Goal: Task Accomplishment & Management: Manage account settings

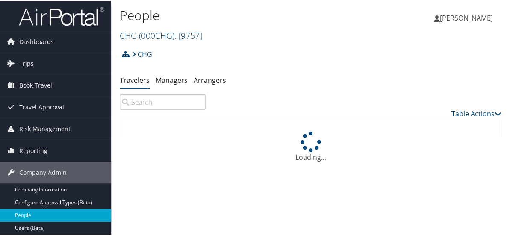
click at [190, 97] on input "search" at bounding box center [163, 101] width 86 height 15
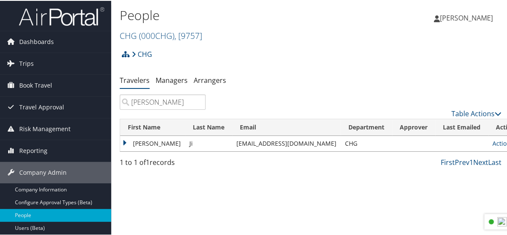
type input "yong ji"
click at [492, 141] on link "Actions" at bounding box center [505, 142] width 27 height 8
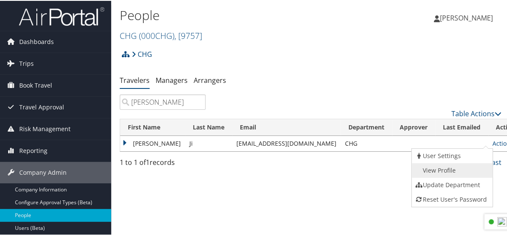
click at [450, 171] on link "View Profile" at bounding box center [451, 169] width 79 height 15
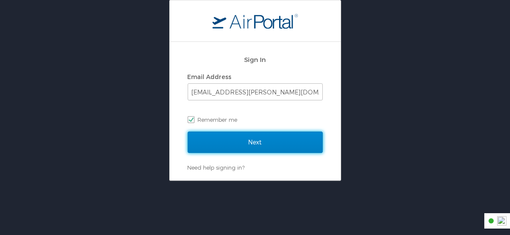
click at [263, 143] on input "Next" at bounding box center [255, 142] width 135 height 21
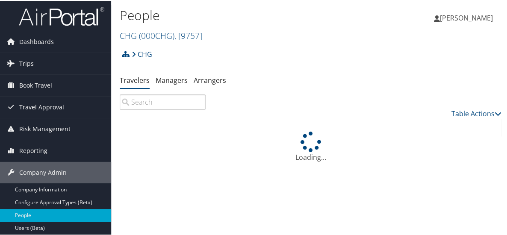
click at [144, 103] on input "search" at bounding box center [163, 101] width 86 height 15
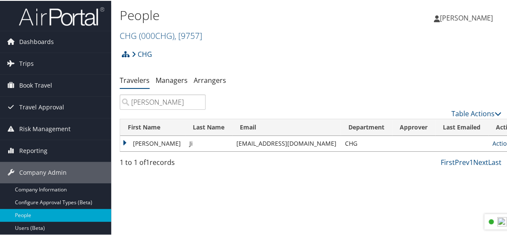
type input "[PERSON_NAME]"
click at [492, 142] on link "Actions" at bounding box center [505, 142] width 27 height 8
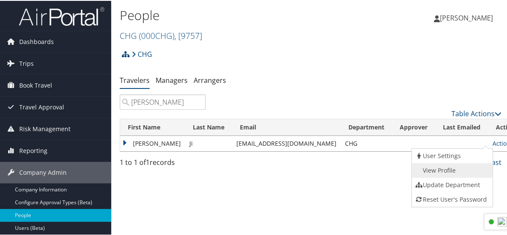
click at [444, 170] on link "View Profile" at bounding box center [451, 169] width 79 height 15
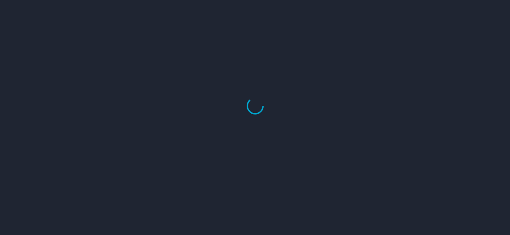
select select "US"
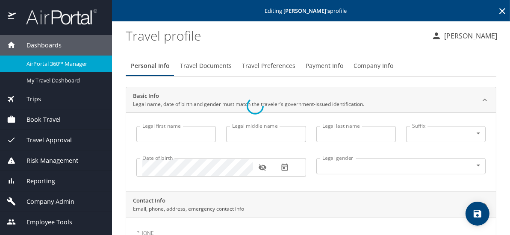
select select "US"
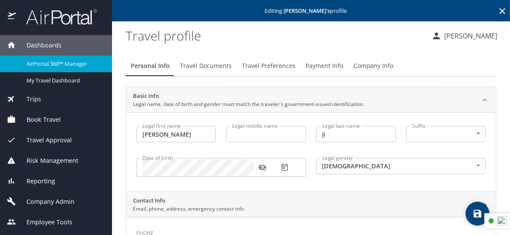
type input "[PERSON_NAME]"
type input "Ji"
type input "Male"
click at [262, 169] on icon "button" at bounding box center [262, 168] width 8 height 7
click at [262, 169] on icon "button" at bounding box center [262, 168] width 8 height 6
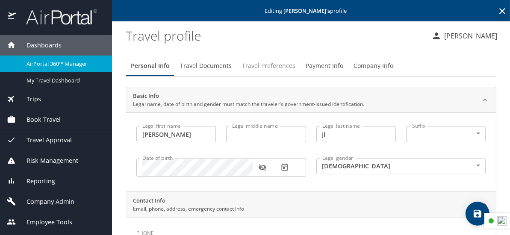
click at [253, 63] on span "Travel Preferences" at bounding box center [268, 66] width 53 height 11
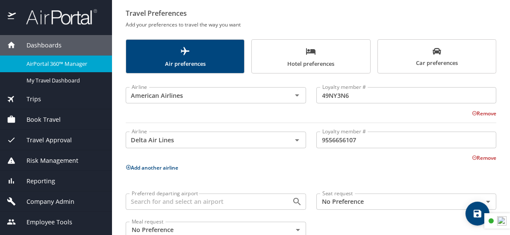
scroll to position [101, 0]
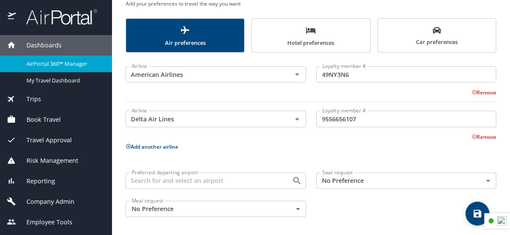
click at [129, 147] on icon at bounding box center [129, 147] width 6 height 6
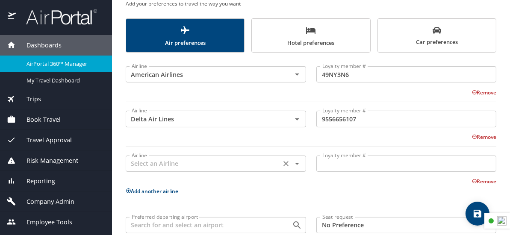
click at [159, 163] on input "text" at bounding box center [203, 163] width 150 height 11
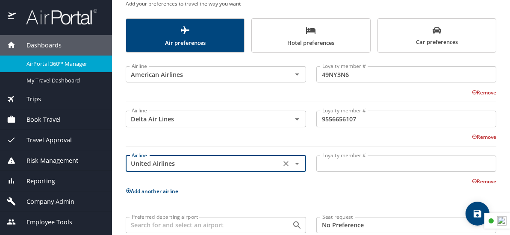
type input "United Airlines"
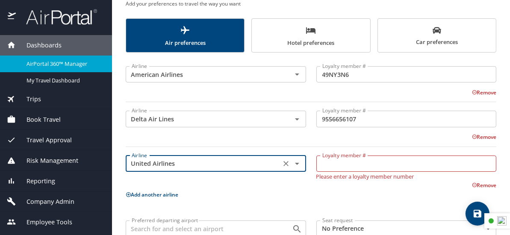
click at [340, 163] on input "Loyalty member #" at bounding box center [406, 164] width 180 height 16
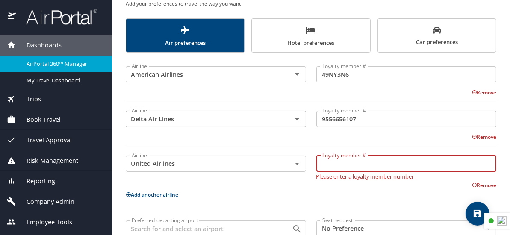
paste input "MX452421"
type input "MX452421"
click at [284, 197] on div "Airline American Airlines Airline Loyalty member # 49NY3N6 Loyalty member # Rem…" at bounding box center [311, 164] width 370 height 212
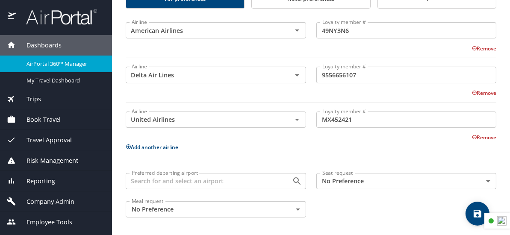
scroll to position [146, 0]
click at [478, 215] on icon "save" at bounding box center [477, 214] width 10 height 10
